Goal: Information Seeking & Learning: Learn about a topic

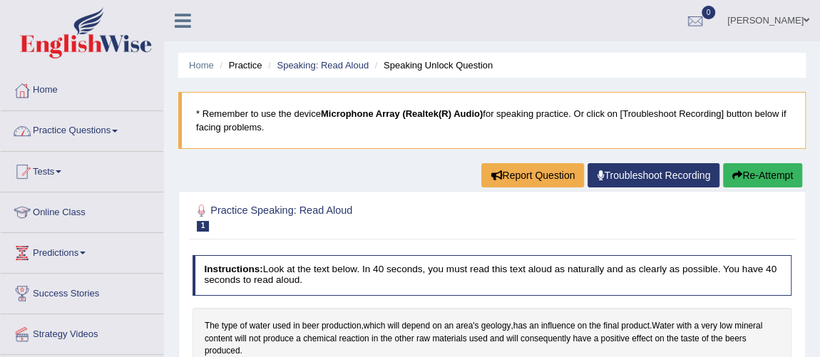
click at [70, 131] on link "Practice Questions" at bounding box center [82, 129] width 163 height 36
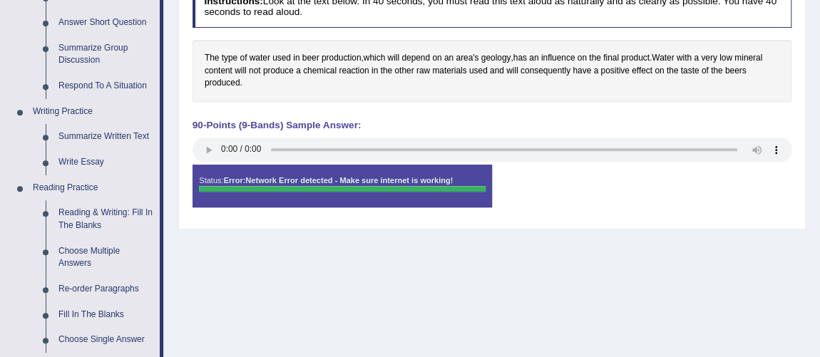
scroll to position [272, 0]
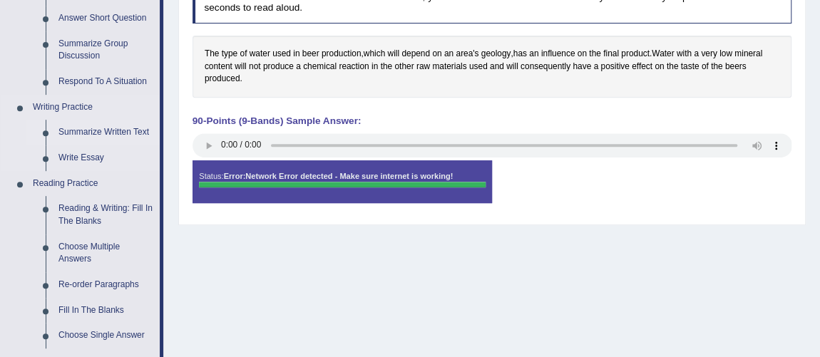
click at [84, 138] on link "Summarize Written Text" at bounding box center [106, 133] width 108 height 26
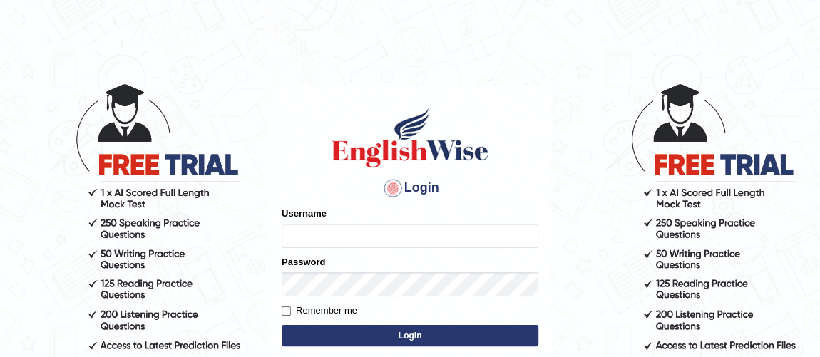
type input "vishalwadhwa"
click at [364, 342] on button "Login" at bounding box center [410, 335] width 257 height 21
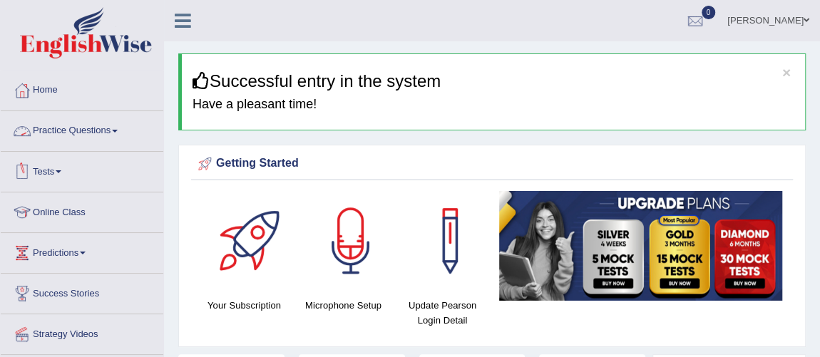
click at [99, 135] on link "Practice Questions" at bounding box center [82, 129] width 163 height 36
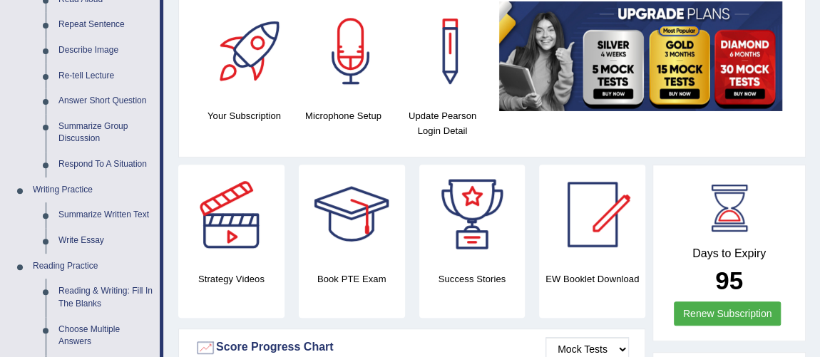
scroll to position [193, 0]
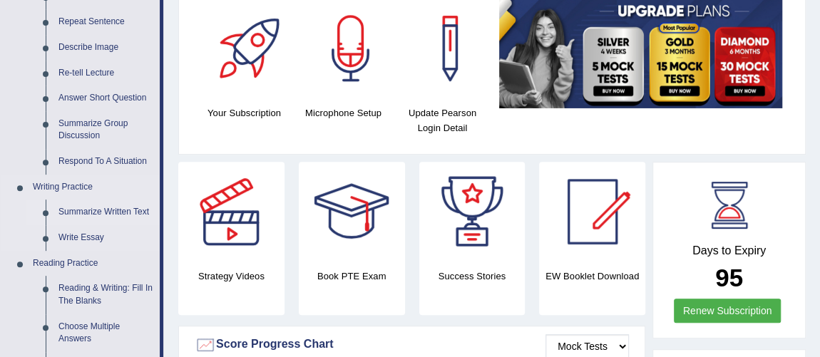
click at [70, 215] on link "Summarize Written Text" at bounding box center [106, 213] width 108 height 26
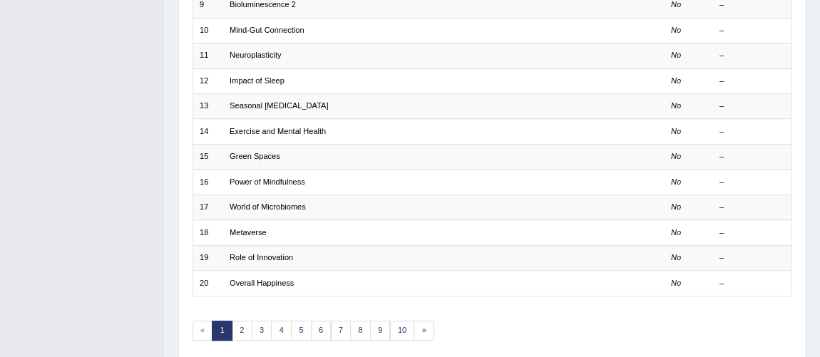
scroll to position [414, 0]
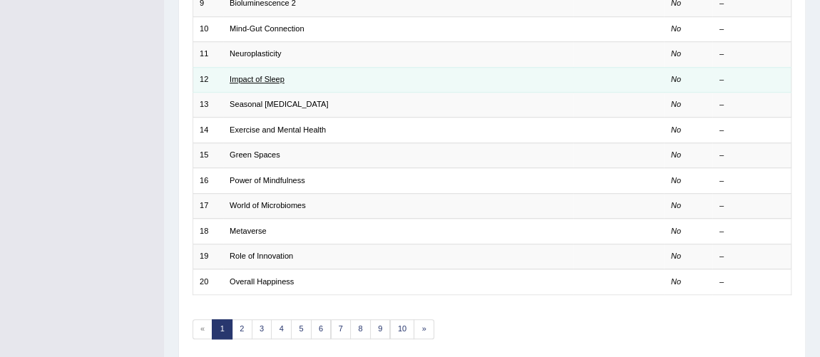
click at [273, 75] on link "Impact of Sleep" at bounding box center [257, 79] width 55 height 9
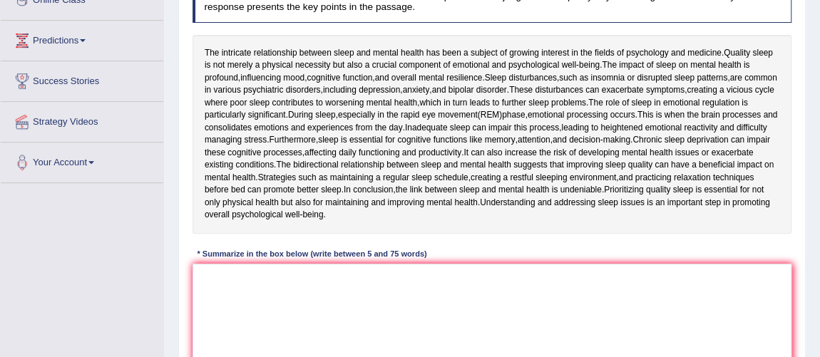
scroll to position [210, 0]
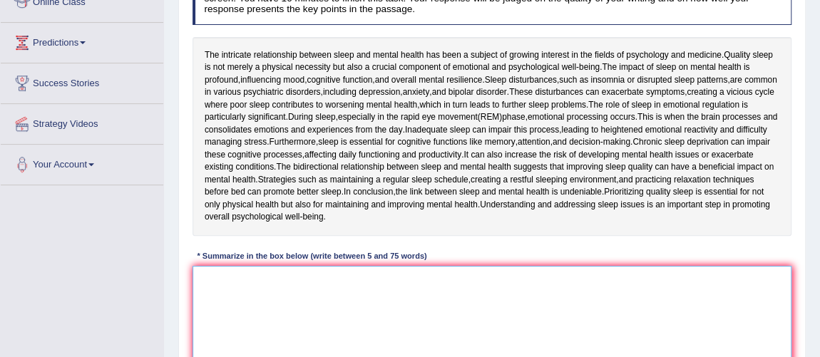
click at [201, 291] on textarea at bounding box center [493, 325] width 600 height 118
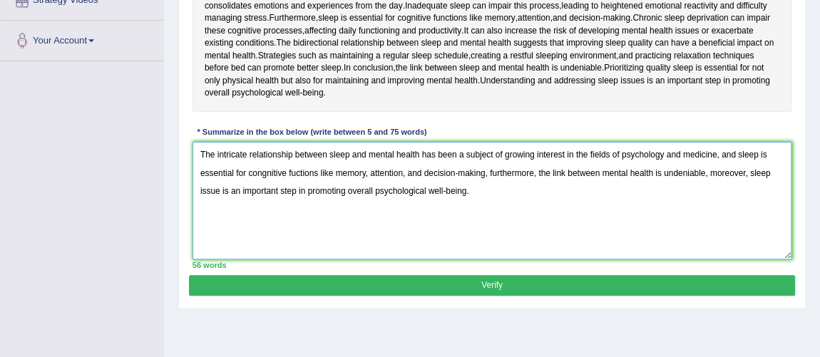
scroll to position [337, 0]
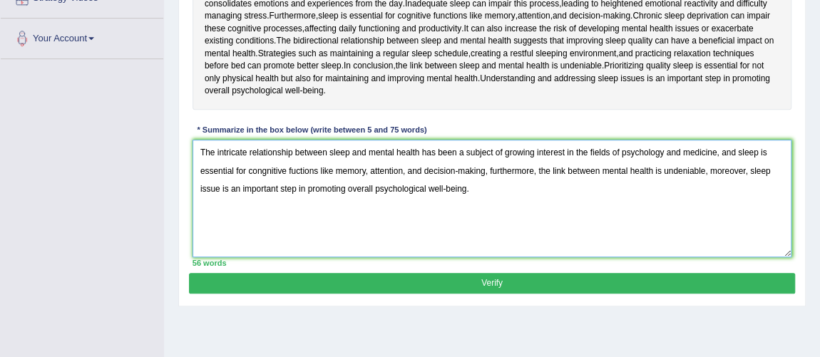
type textarea "The intricate relationship between sleep and mental health has been a subject o…"
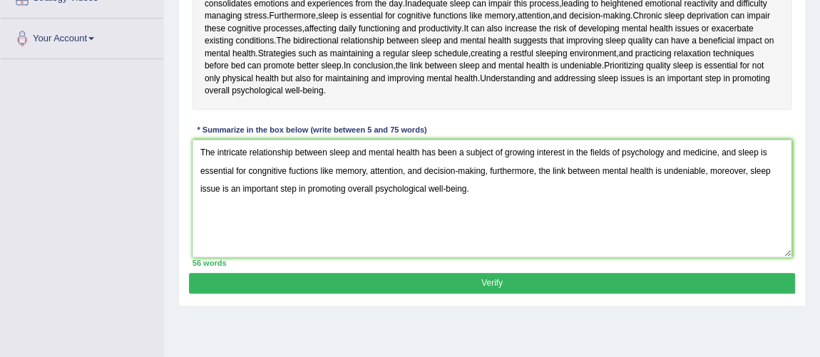
click at [499, 279] on button "Verify" at bounding box center [492, 283] width 606 height 21
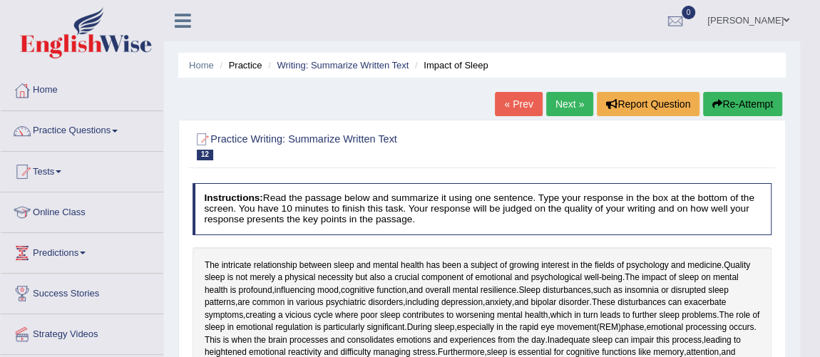
scroll to position [0, 0]
click at [62, 136] on link "Practice Questions" at bounding box center [82, 129] width 163 height 36
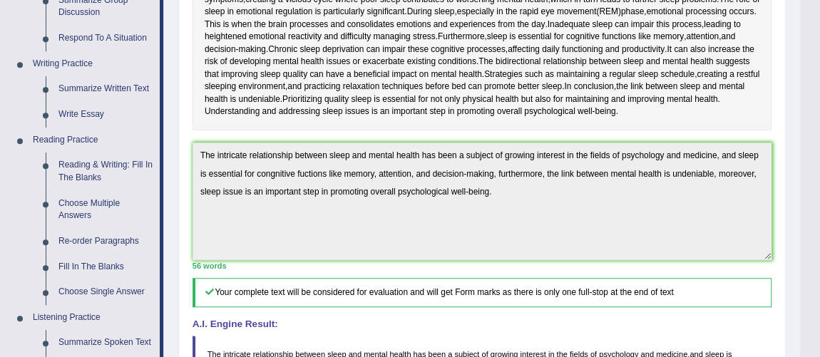
scroll to position [319, 0]
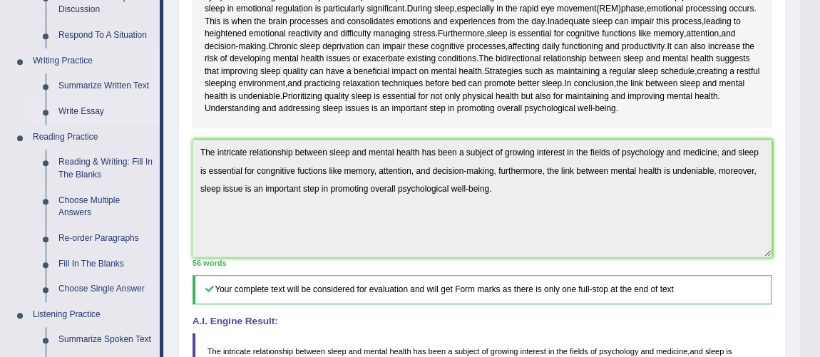
click at [76, 106] on link "Write Essay" at bounding box center [106, 112] width 108 height 26
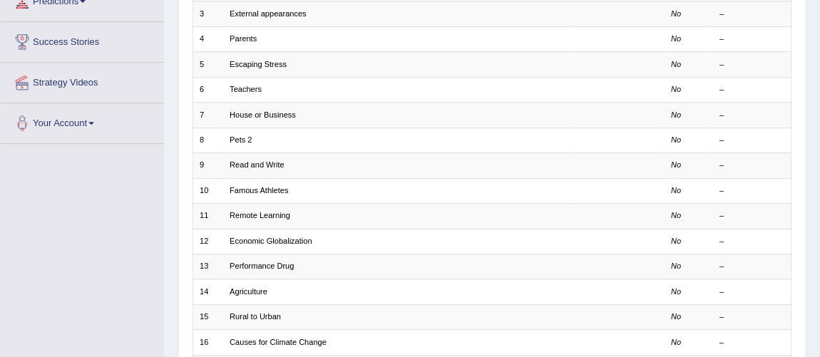
scroll to position [254, 0]
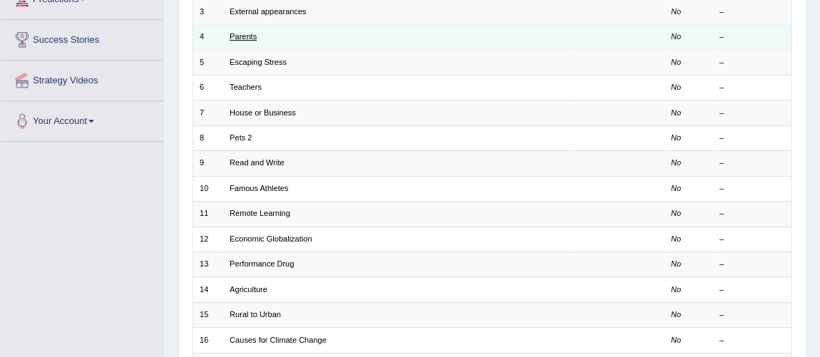
click at [251, 37] on link "Parents" at bounding box center [243, 36] width 27 height 9
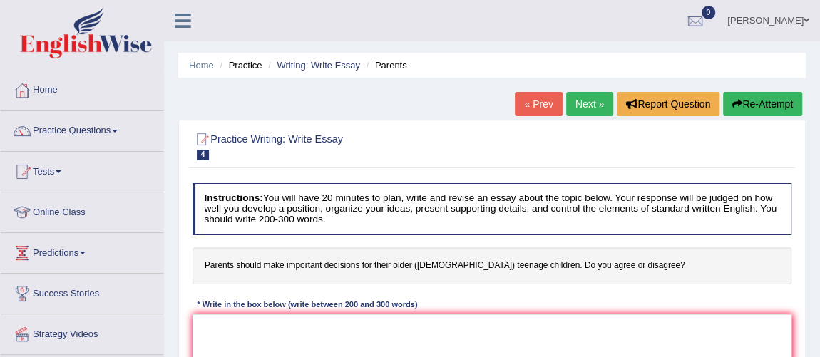
click at [576, 105] on link "Next »" at bounding box center [589, 104] width 47 height 24
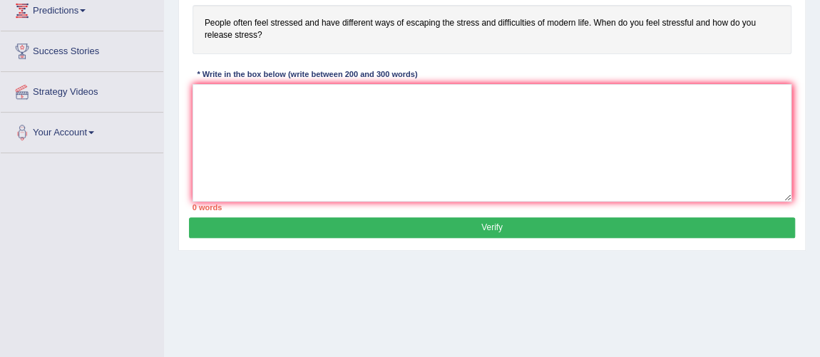
scroll to position [247, 0]
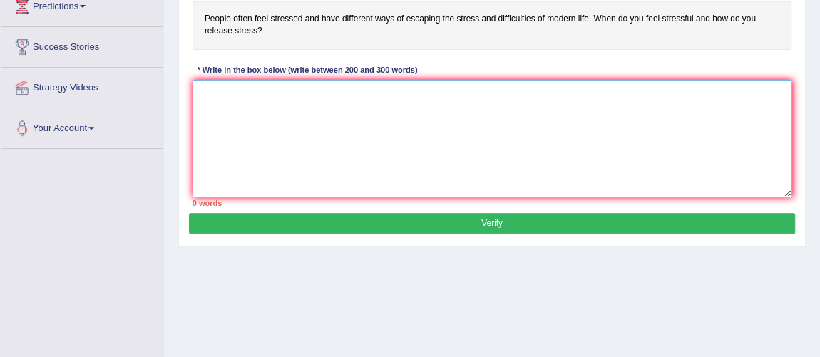
click at [256, 115] on textarea at bounding box center [493, 139] width 600 height 118
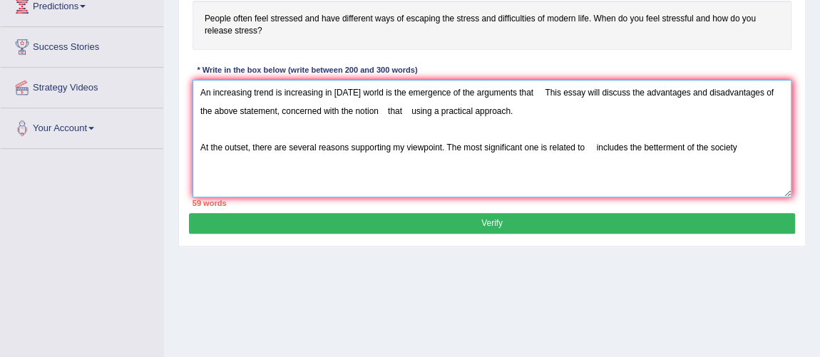
type textarea "An increasing trend is increasing in [DATE] world is the emergence of the argum…"
